Goal: Task Accomplishment & Management: Manage account settings

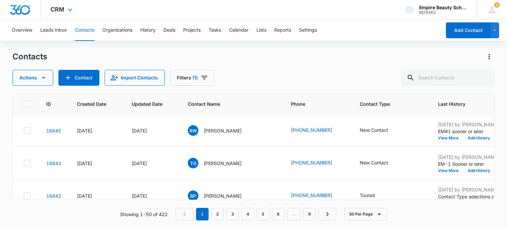
click at [23, 9] on img "Dashboard" at bounding box center [20, 10] width 21 height 10
click at [494, 12] on icon at bounding box center [492, 10] width 10 height 10
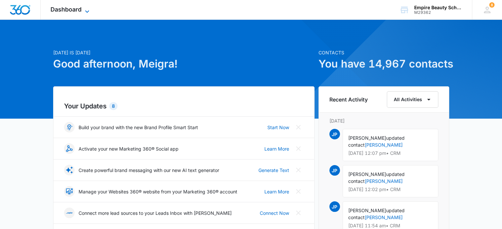
click at [80, 9] on span "Dashboard" at bounding box center [66, 9] width 31 height 7
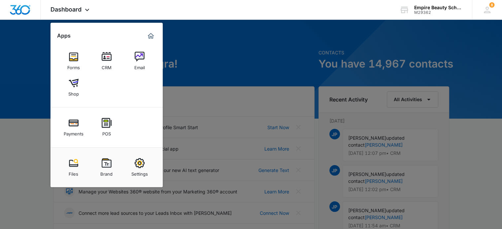
click at [135, 163] on img at bounding box center [140, 163] width 10 height 10
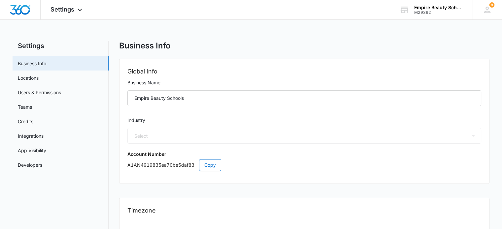
select select "23"
select select "US"
select select "America/New_York"
click at [59, 91] on link "Users & Permissions" at bounding box center [39, 92] width 43 height 7
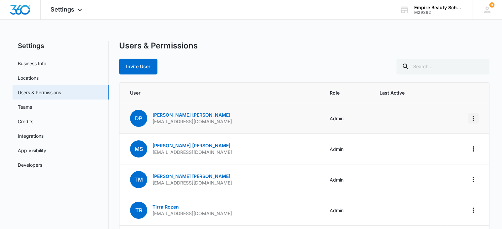
click at [474, 116] on icon "Actions" at bounding box center [473, 118] width 1 height 5
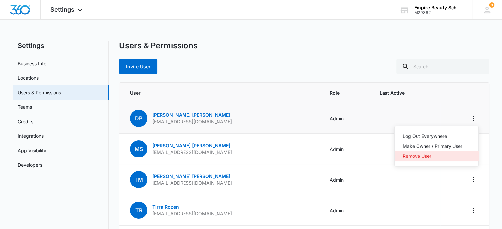
click at [412, 155] on div "Remove User" at bounding box center [433, 156] width 60 height 5
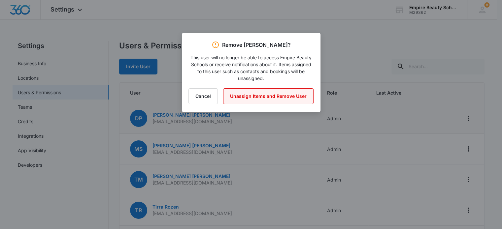
click at [256, 97] on button "Unassign Items and Remove User" at bounding box center [268, 96] width 90 height 16
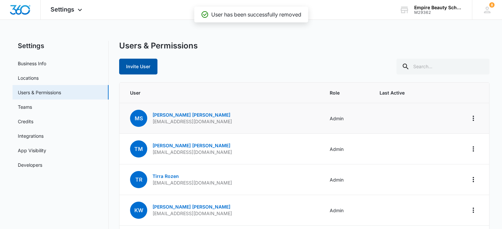
click at [138, 66] on button "Invite User" at bounding box center [138, 67] width 38 height 16
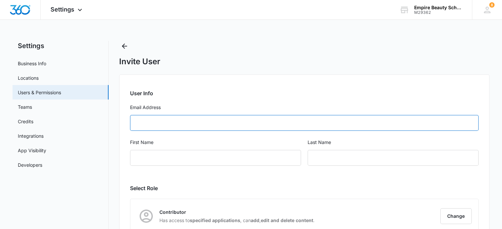
drag, startPoint x: 143, startPoint y: 123, endPoint x: 148, endPoint y: 125, distance: 5.8
click at [143, 123] on input "Email Address" at bounding box center [304, 123] width 349 height 16
type input "cbarton@empirebeautyschools.com"
click at [150, 161] on input "First Name" at bounding box center [215, 158] width 171 height 16
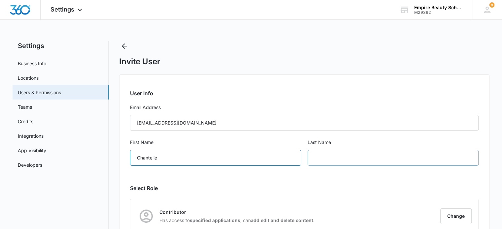
type input "Chantelle"
click at [343, 154] on input "text" at bounding box center [393, 158] width 171 height 16
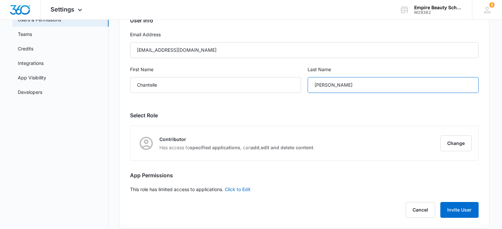
scroll to position [80, 0]
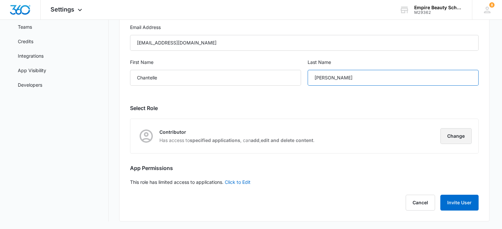
type input "Barton"
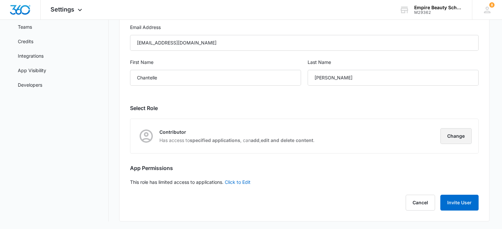
click at [453, 130] on button "Change" at bounding box center [455, 136] width 31 height 16
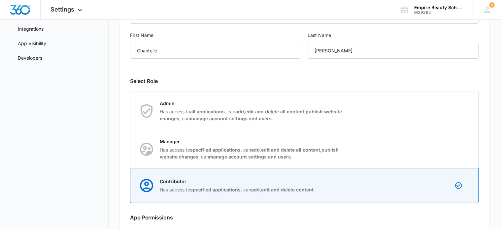
scroll to position [146, 0]
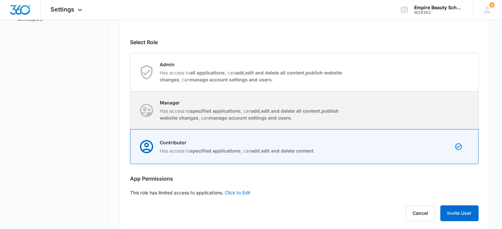
click at [221, 115] on strong "manage account settings and users" at bounding box center [250, 118] width 82 height 6
click at [131, 111] on input "Manager Has access to specified applications , can add , edit and delete all co…" at bounding box center [130, 110] width 0 height 0
radio input "true"
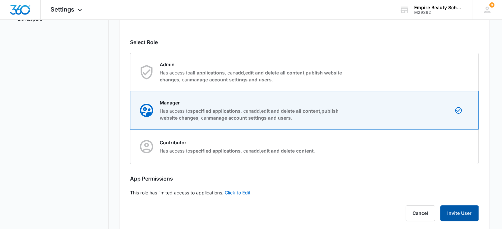
click at [451, 210] on button "Invite User" at bounding box center [459, 214] width 38 height 16
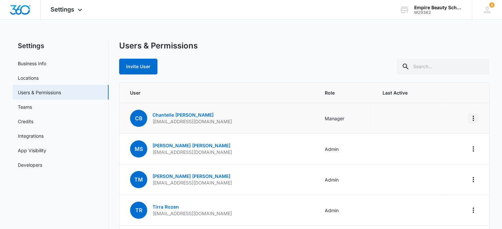
click at [475, 119] on icon "Actions" at bounding box center [474, 119] width 8 height 8
click at [372, 118] on td "Manager" at bounding box center [346, 118] width 58 height 31
click at [474, 120] on icon "Actions" at bounding box center [474, 119] width 8 height 8
click at [375, 113] on td "Manager" at bounding box center [346, 118] width 58 height 31
click at [136, 115] on span "CB" at bounding box center [138, 118] width 17 height 17
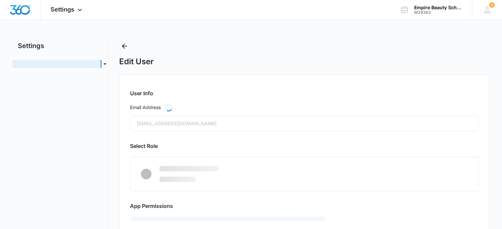
radio input "true"
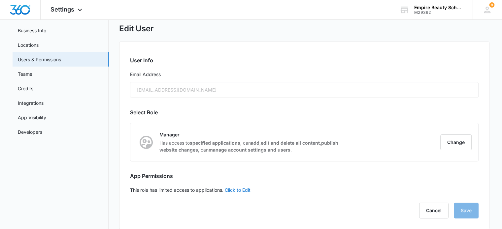
scroll to position [41, 0]
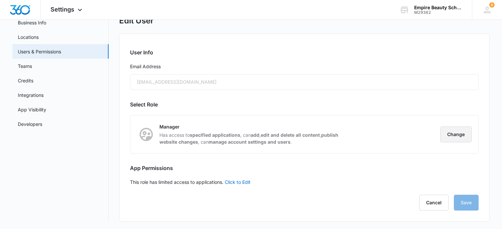
click at [459, 138] on button "Change" at bounding box center [455, 135] width 31 height 16
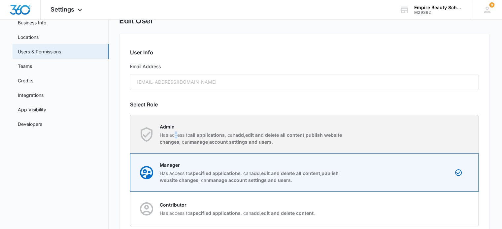
drag, startPoint x: 176, startPoint y: 131, endPoint x: 179, endPoint y: 130, distance: 3.8
click at [177, 131] on div "Admin Has access to all applications , can add , edit and delete all content , …" at bounding box center [253, 134] width 186 height 22
click at [263, 135] on strong "edit and delete all content" at bounding box center [274, 135] width 59 height 6
click at [131, 135] on input "Admin Has access to all applications , can add , edit and delete all content , …" at bounding box center [130, 134] width 0 height 0
radio input "true"
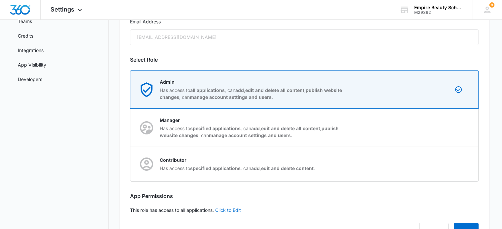
scroll to position [114, 0]
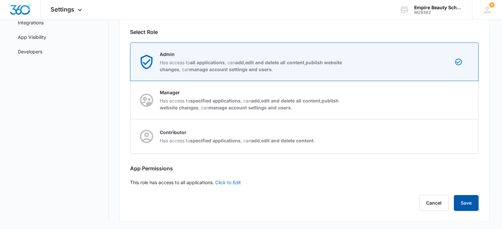
click at [466, 199] on button "Save" at bounding box center [466, 203] width 25 height 16
